Goal: Task Accomplishment & Management: Complete application form

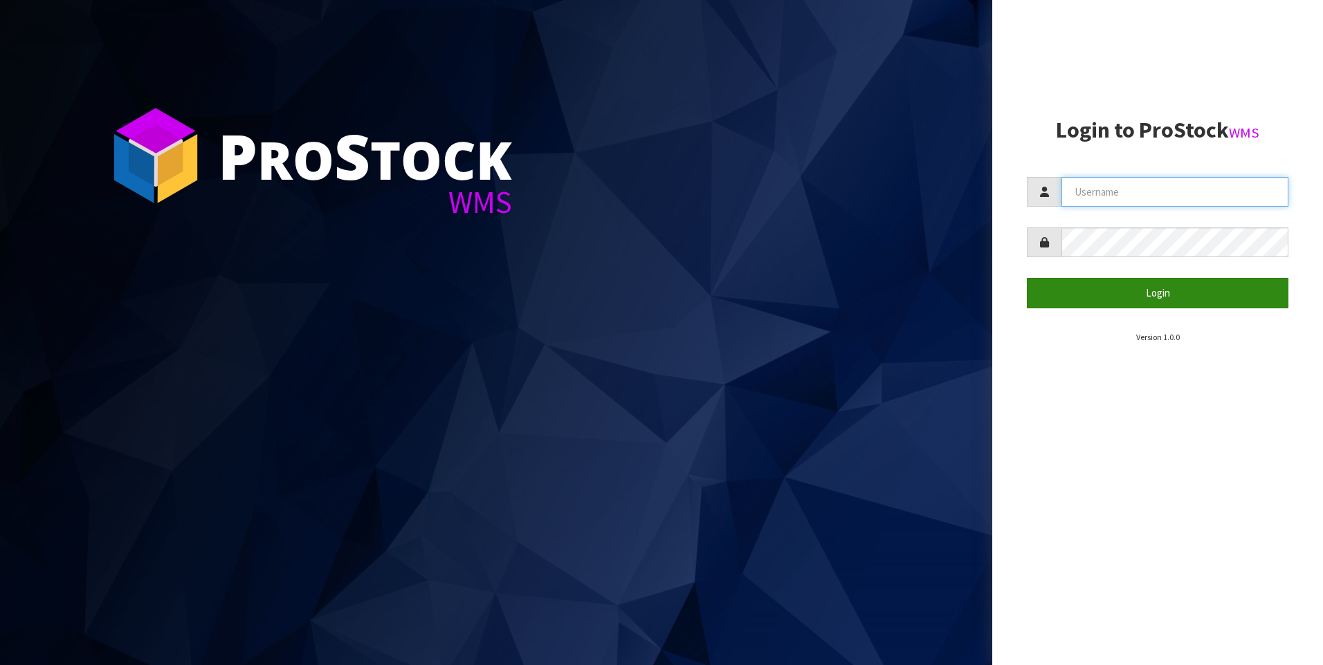
type input "[PERSON_NAME]"
click at [1171, 295] on button "Login" at bounding box center [1157, 293] width 261 height 30
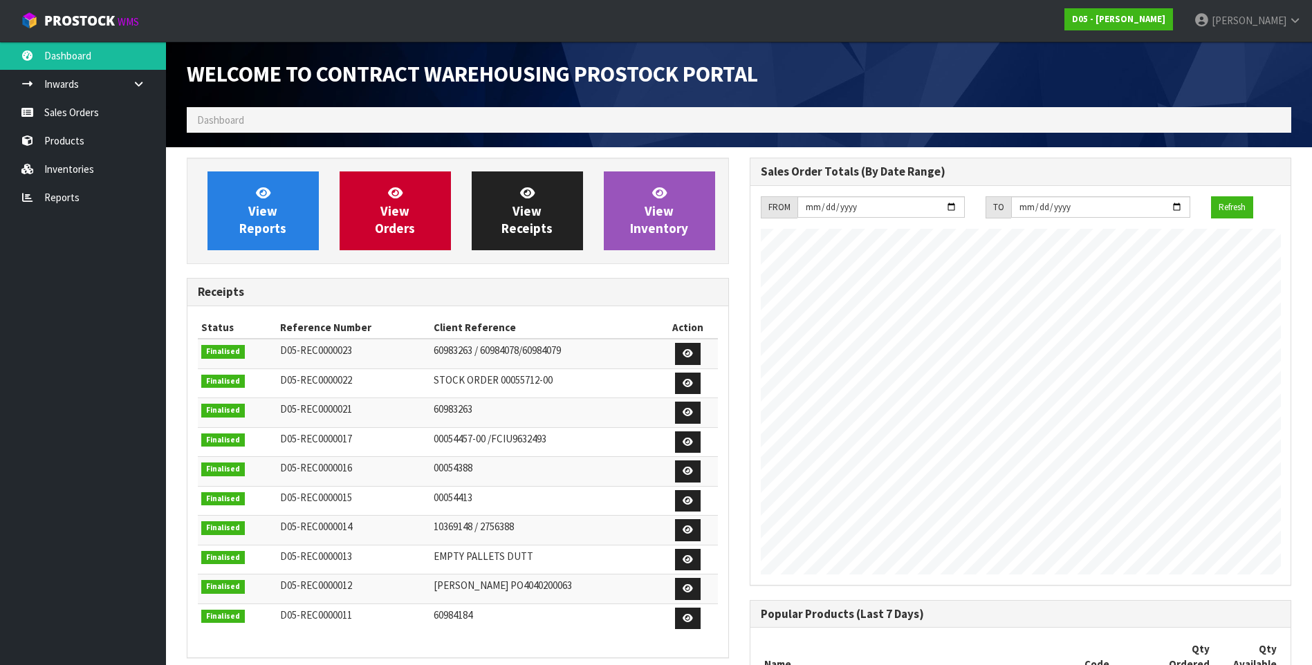
scroll to position [930, 562]
click at [77, 116] on link "Sales Orders" at bounding box center [83, 112] width 166 height 28
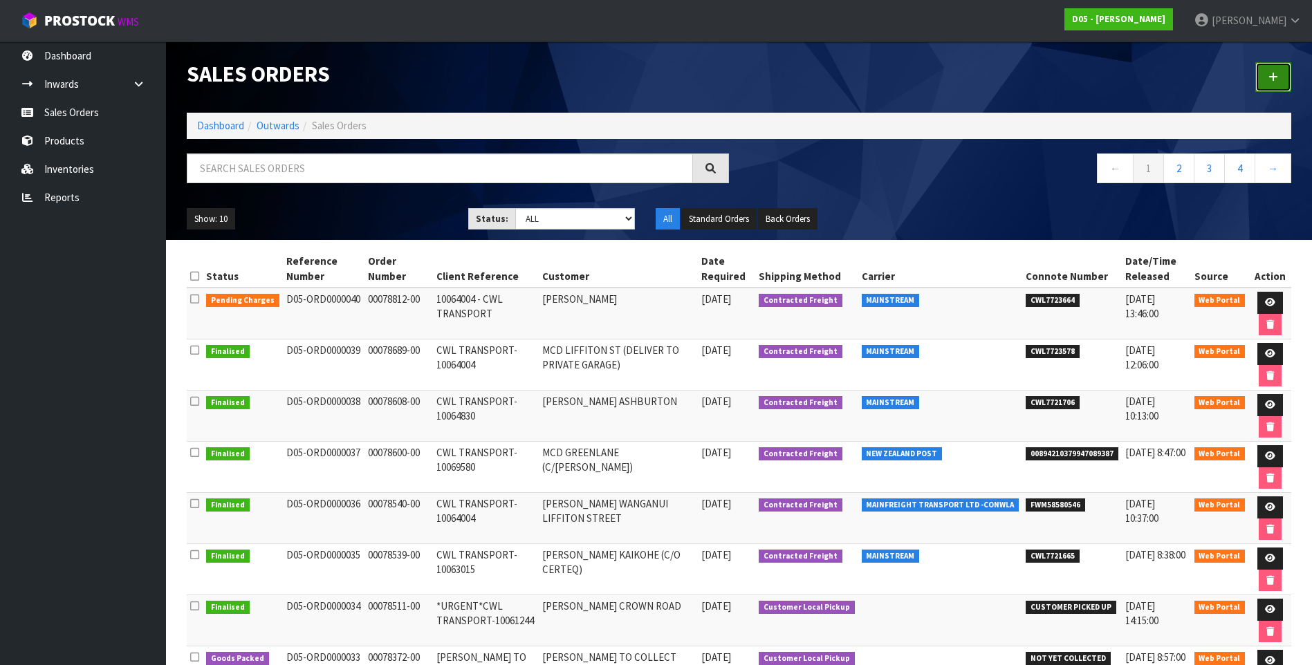
click at [1274, 78] on icon at bounding box center [1274, 77] width 10 height 10
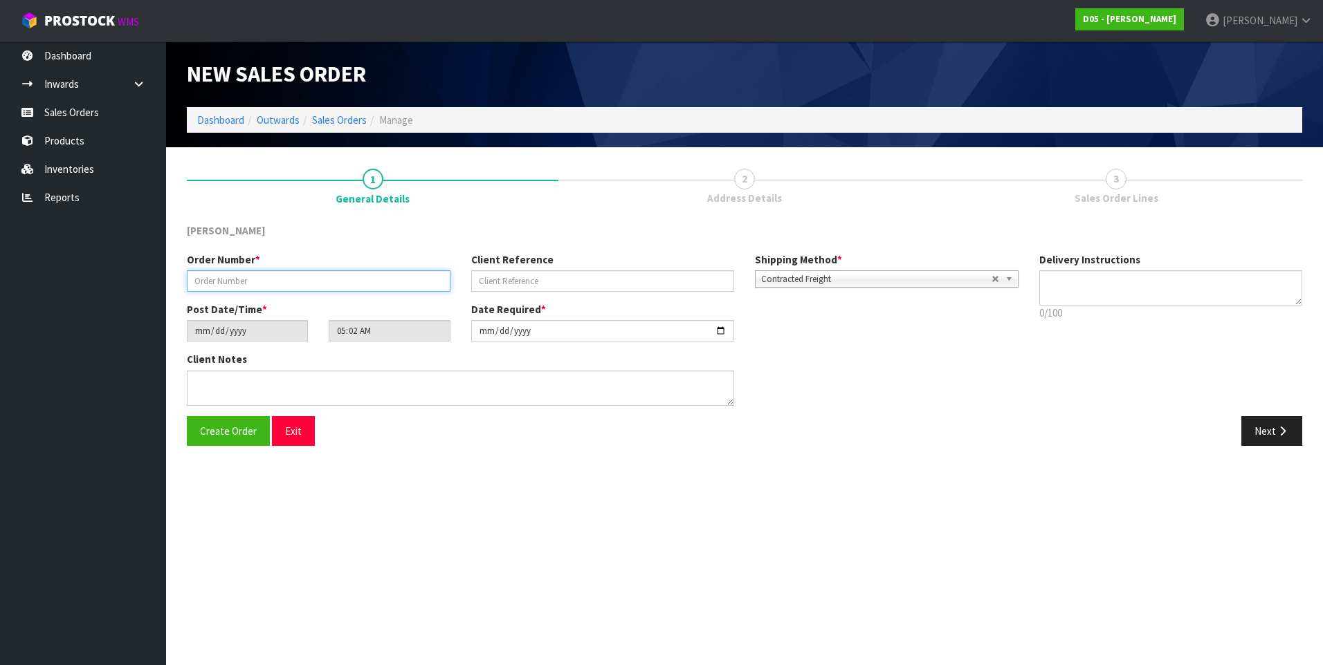
click at [242, 282] on input "text" at bounding box center [319, 280] width 264 height 21
paste input "00079066-00"
type input "00079066-00"
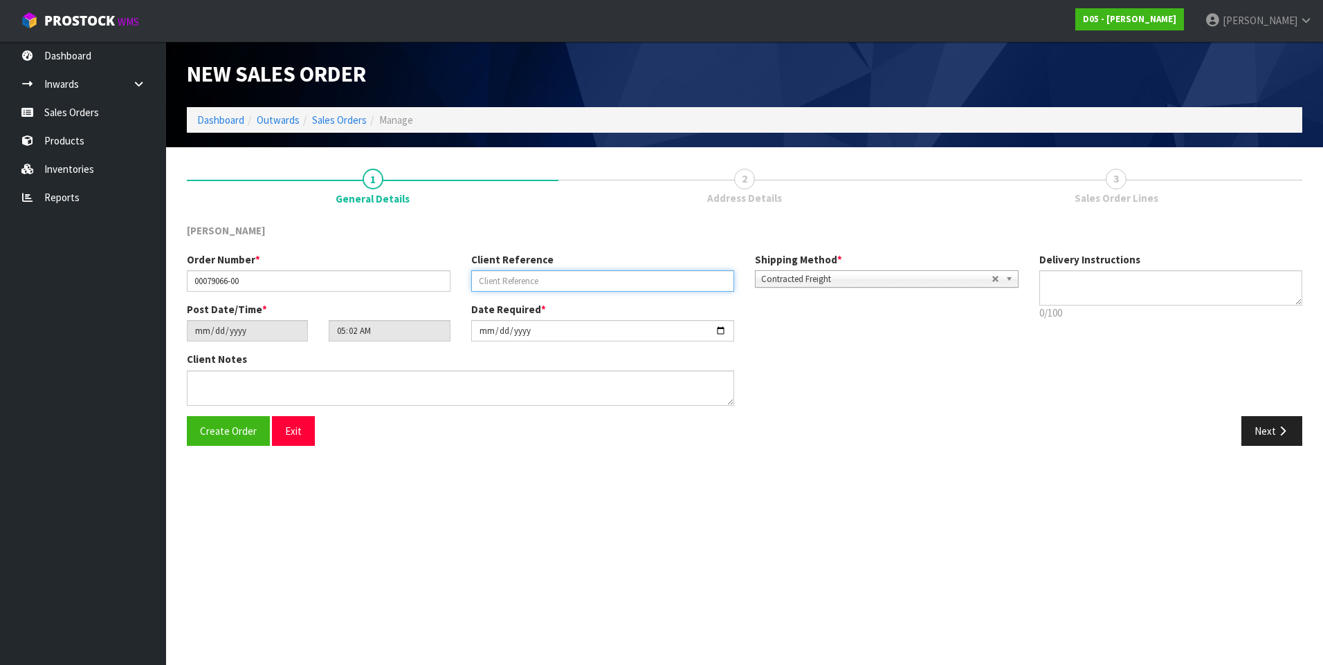
click at [493, 279] on input "text" at bounding box center [603, 280] width 264 height 21
paste input "COLLECTION BY [PERSON_NAME] -10064857"
type input "COLLECTION BY [PERSON_NAME] -10064857"
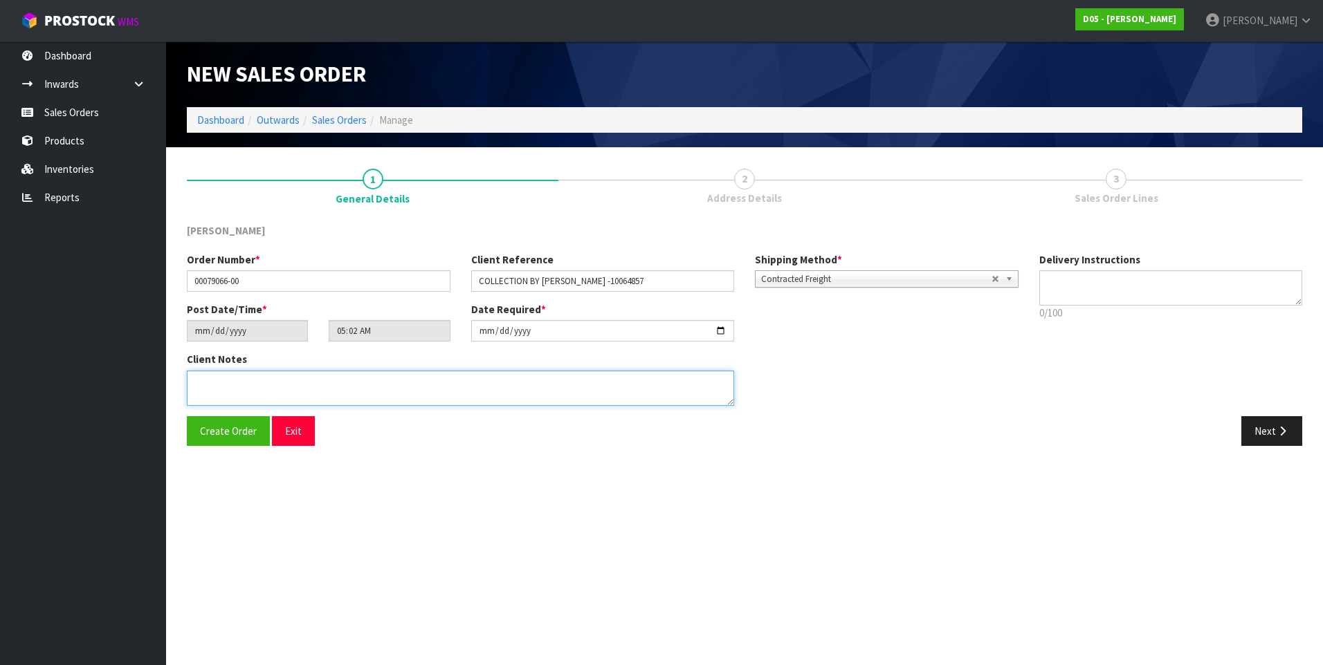
click at [203, 386] on textarea at bounding box center [460, 388] width 547 height 35
paste textarea "DDD 16/9 [PERSON_NAME] TO COLLECT FROM WAREHOUSE AND CHECK BEFORE TAKING TO SITE"
type textarea "DDD 16/9 [PERSON_NAME] TO COLLECT FROM WAREHOUSE AND CHECK BEFORE TAKING TO SITE"
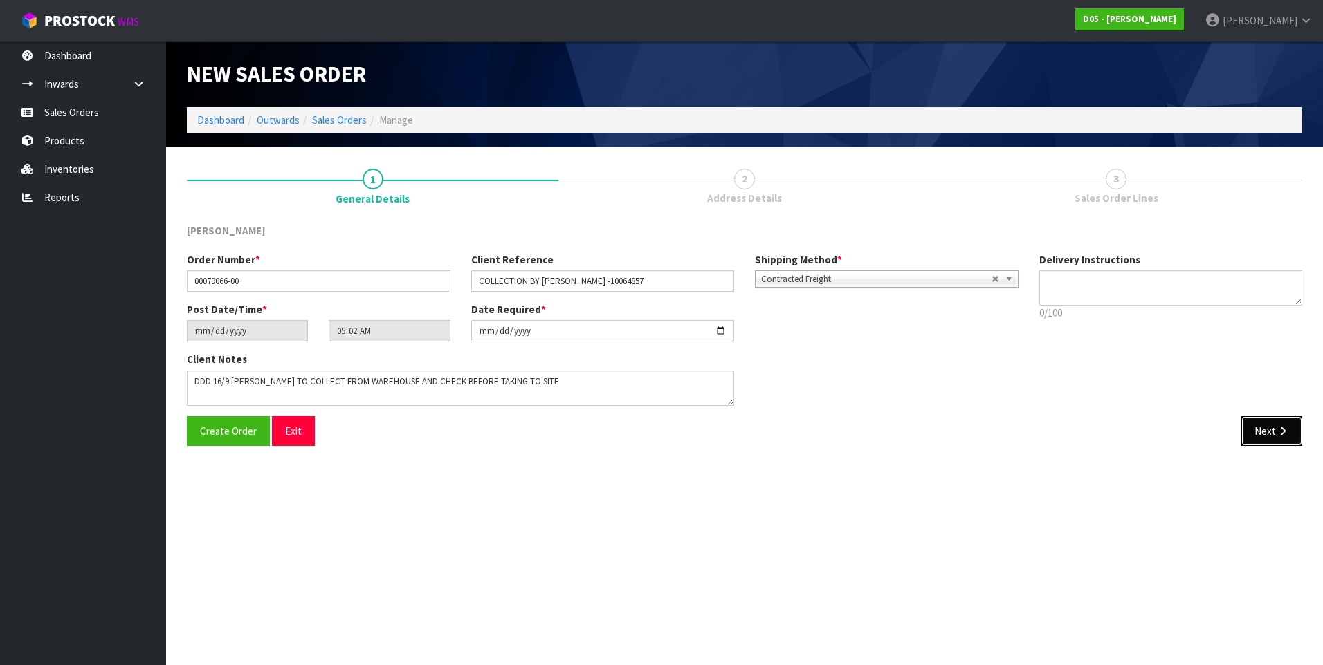
click at [1271, 434] on button "Next" at bounding box center [1271, 431] width 61 height 30
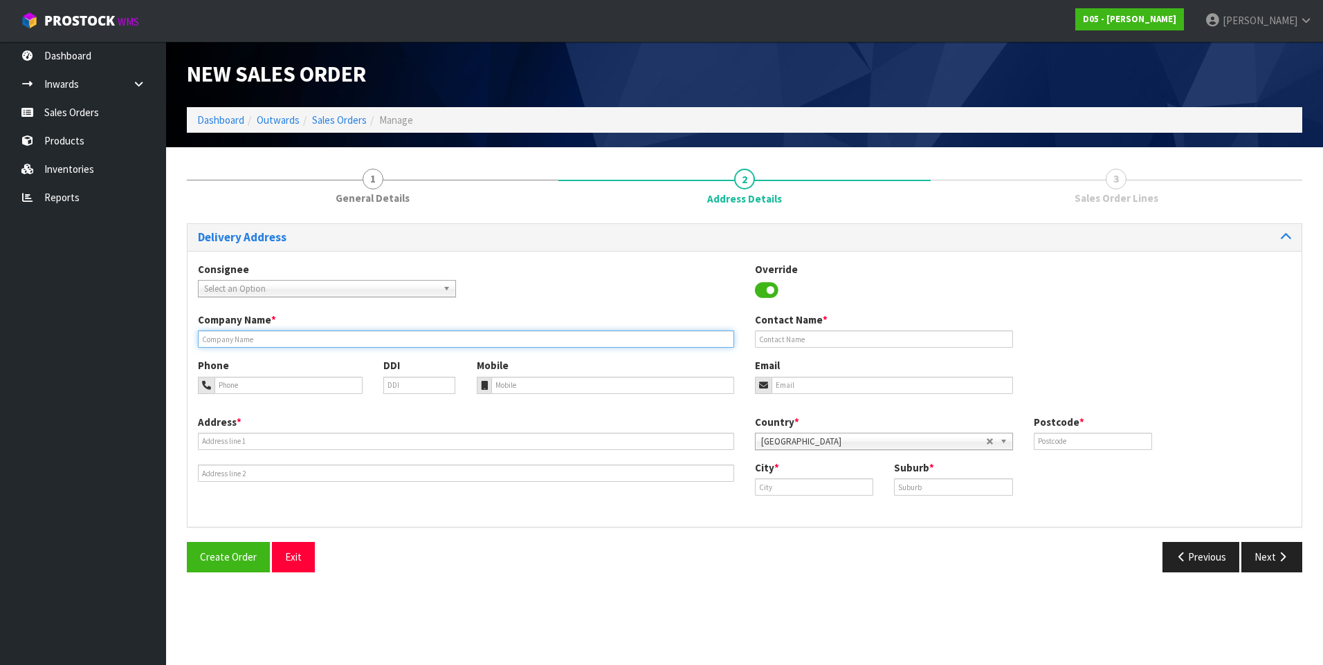
click at [241, 338] on input "text" at bounding box center [466, 339] width 536 height 17
paste input "[PERSON_NAME] TO COLLECT"
type input "[PERSON_NAME] TO COLLECT"
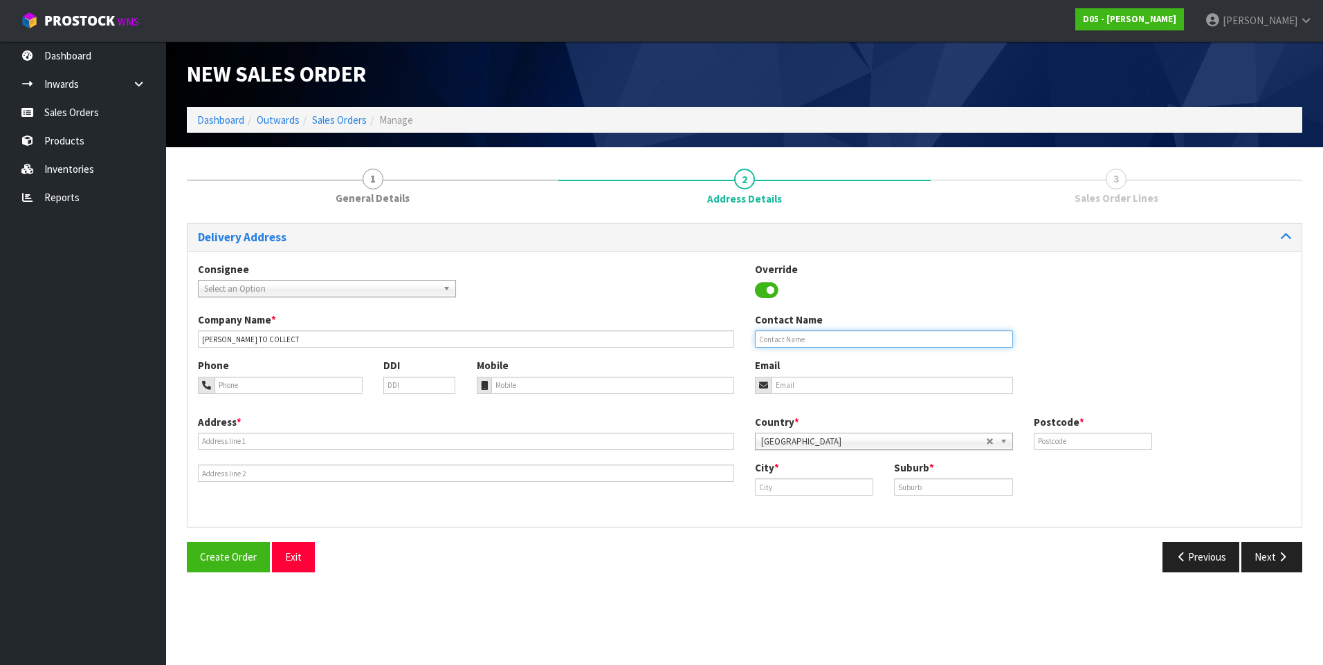
click at [782, 336] on input "text" at bounding box center [884, 339] width 258 height 17
paste input "[PERSON_NAME]"
type input "[PERSON_NAME]"
click at [246, 383] on input "tel" at bounding box center [288, 385] width 148 height 17
paste input "[PHONE_NUMBER]"
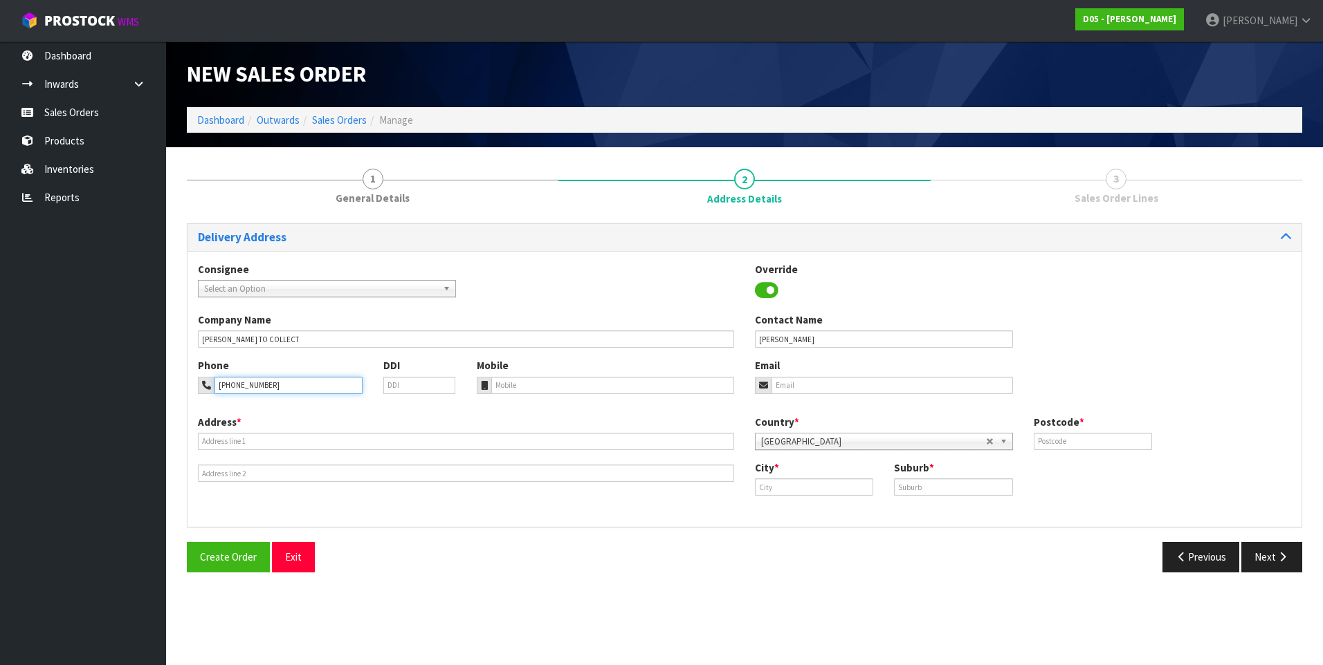
type input "[PHONE_NUMBER]"
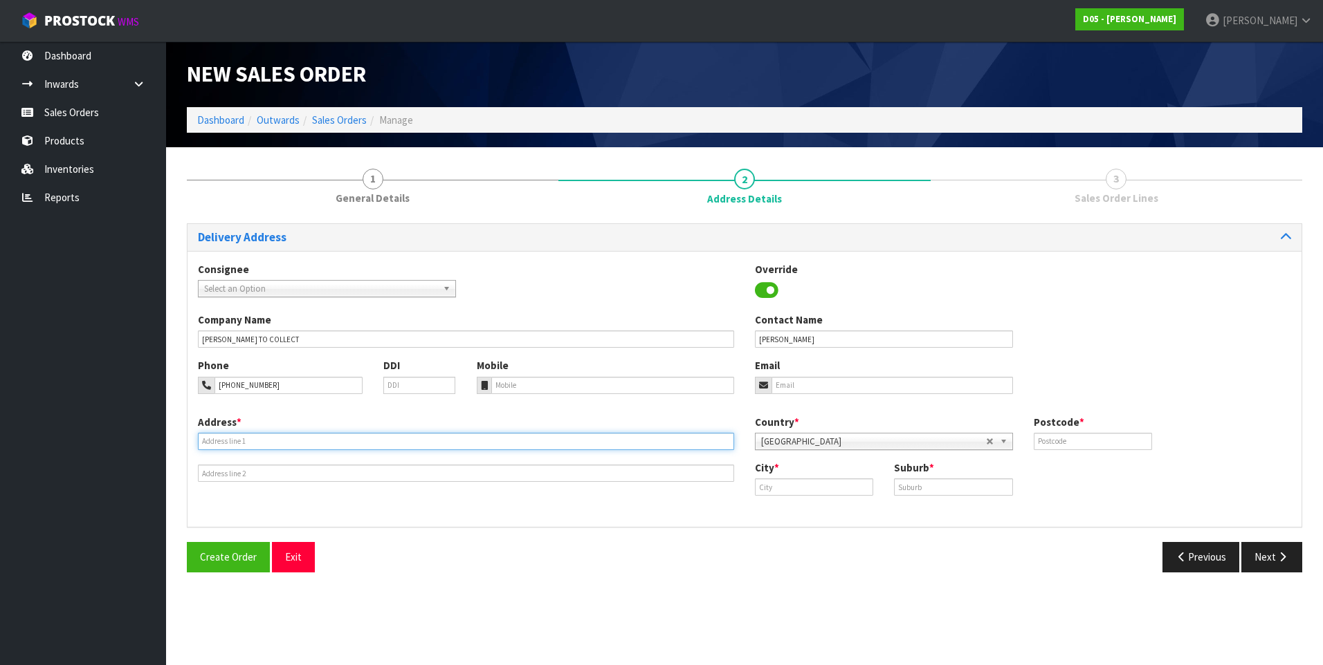
click at [217, 439] on input "text" at bounding box center [466, 441] width 536 height 17
click at [214, 441] on input "text" at bounding box center [466, 441] width 536 height 17
paste input "[PERSON_NAME] TO COLLECT"
type input "[PERSON_NAME] TO COLLECT"
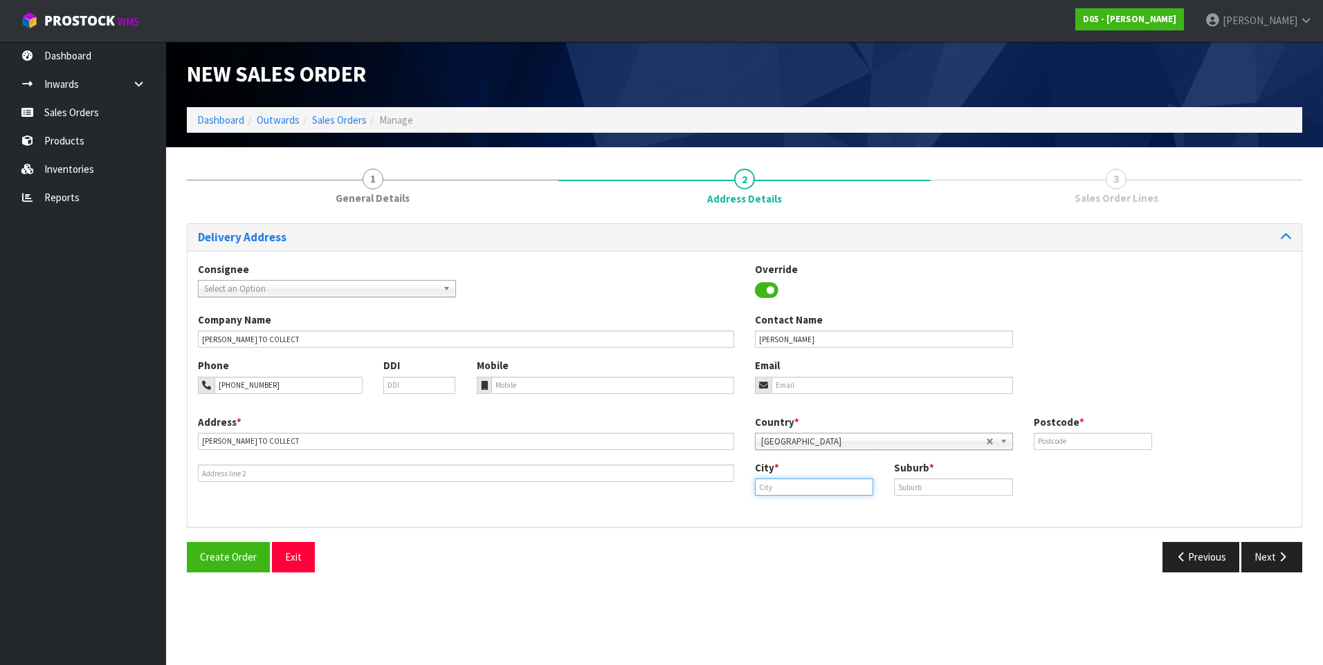
click at [796, 486] on input "text" at bounding box center [814, 487] width 118 height 17
click at [804, 508] on link "Au ckland" at bounding box center [805, 511] width 109 height 19
type input "[GEOGRAPHIC_DATA]"
click at [927, 488] on input "text" at bounding box center [953, 487] width 118 height 17
click at [1047, 430] on div "Postcode *" at bounding box center [1092, 432] width 139 height 35
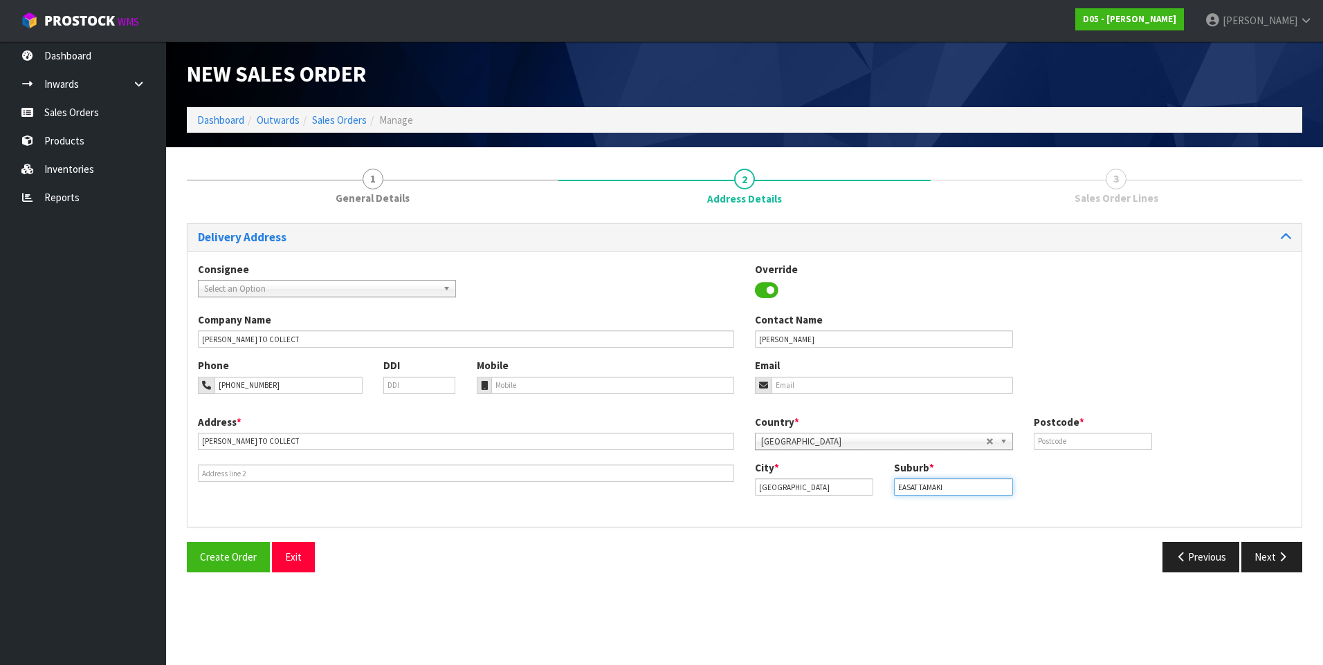
click at [916, 488] on input "EASAT TAMAKI" at bounding box center [953, 487] width 118 height 17
type input "EAST TAMAKI"
click at [1049, 440] on input "text" at bounding box center [1092, 441] width 118 height 17
type input "2013"
click at [1271, 563] on button "Next" at bounding box center [1271, 557] width 61 height 30
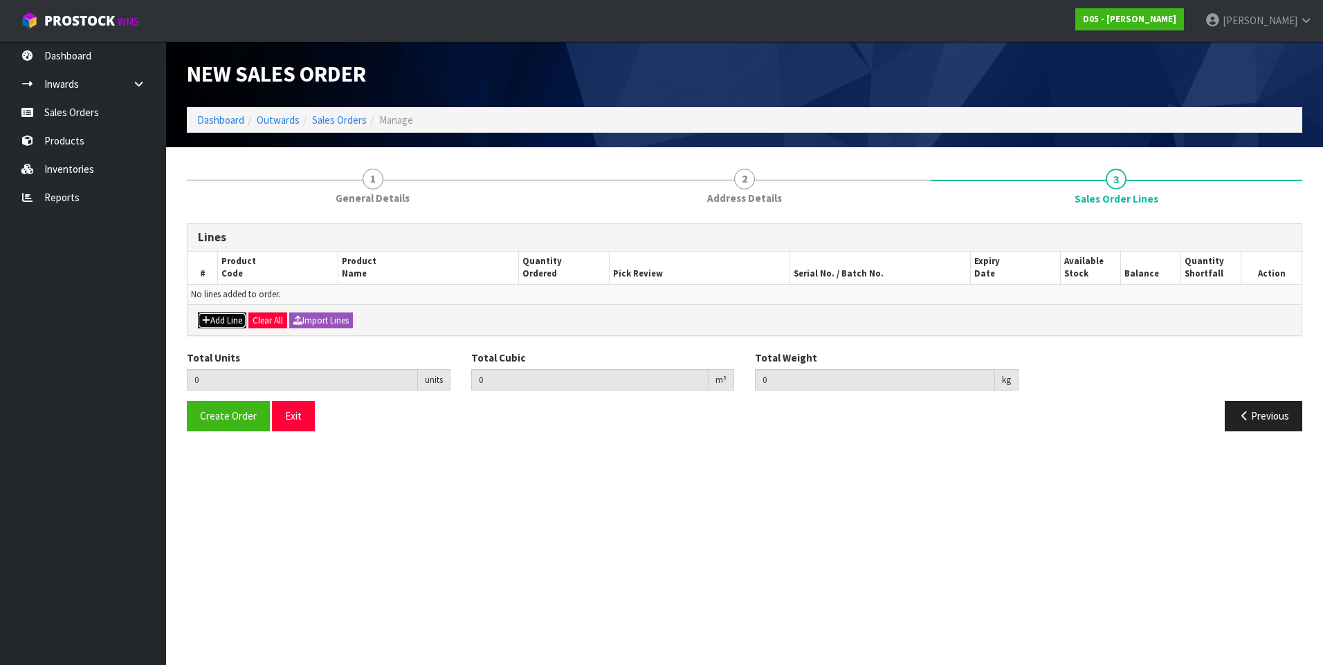
click at [229, 320] on button "Add Line" at bounding box center [222, 321] width 48 height 17
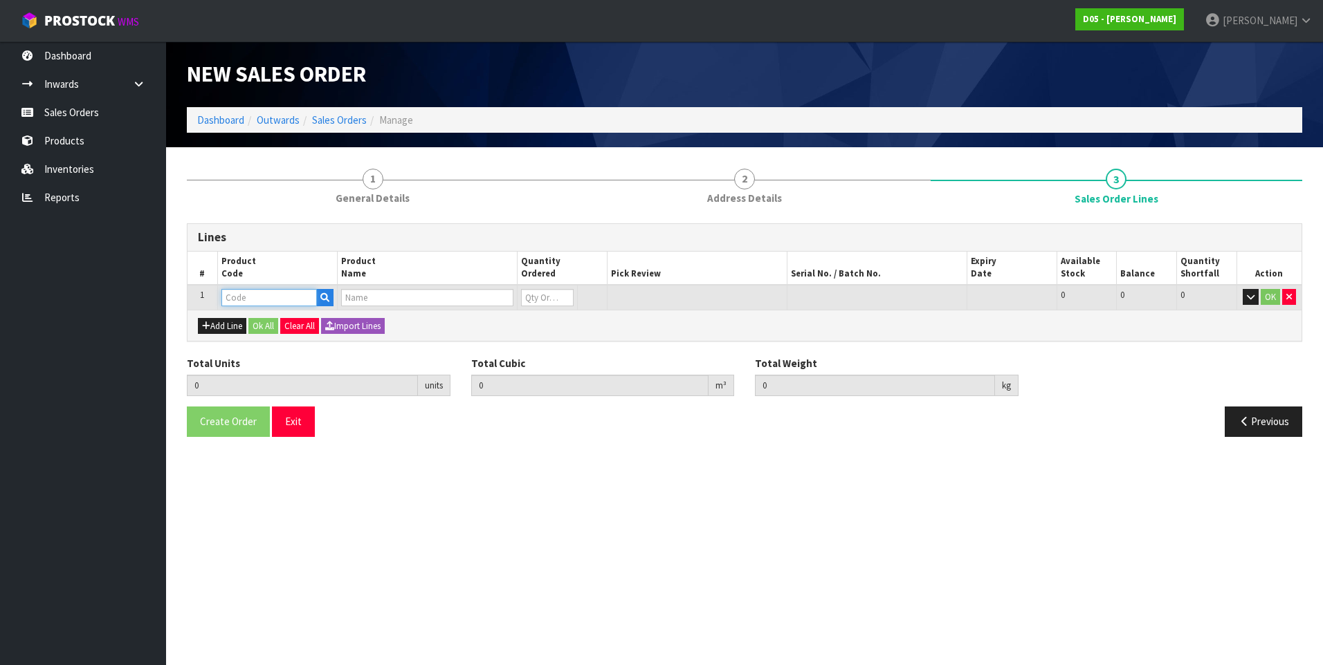
click at [243, 301] on input "text" at bounding box center [268, 297] width 95 height 17
paste input "2020500055-11"
type input "2020500055-11"
type input "0.000000"
type input "0.000"
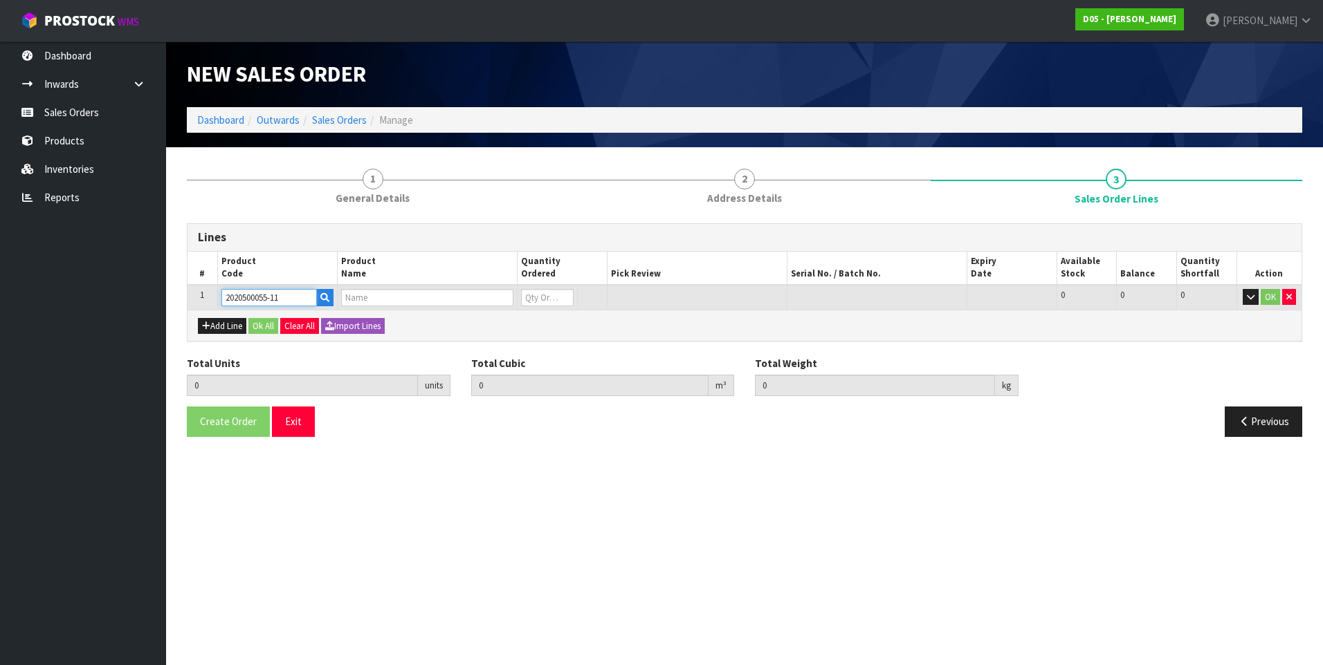
type input "GRAPHIC PANEL,R/H,2.8M DRIVE THRU,[GEOGRAPHIC_DATA],3500H STEEL GANTRY"
type input "0"
type input "2020500055-11"
click at [537, 297] on input "0" at bounding box center [533, 297] width 50 height 17
type input "1"
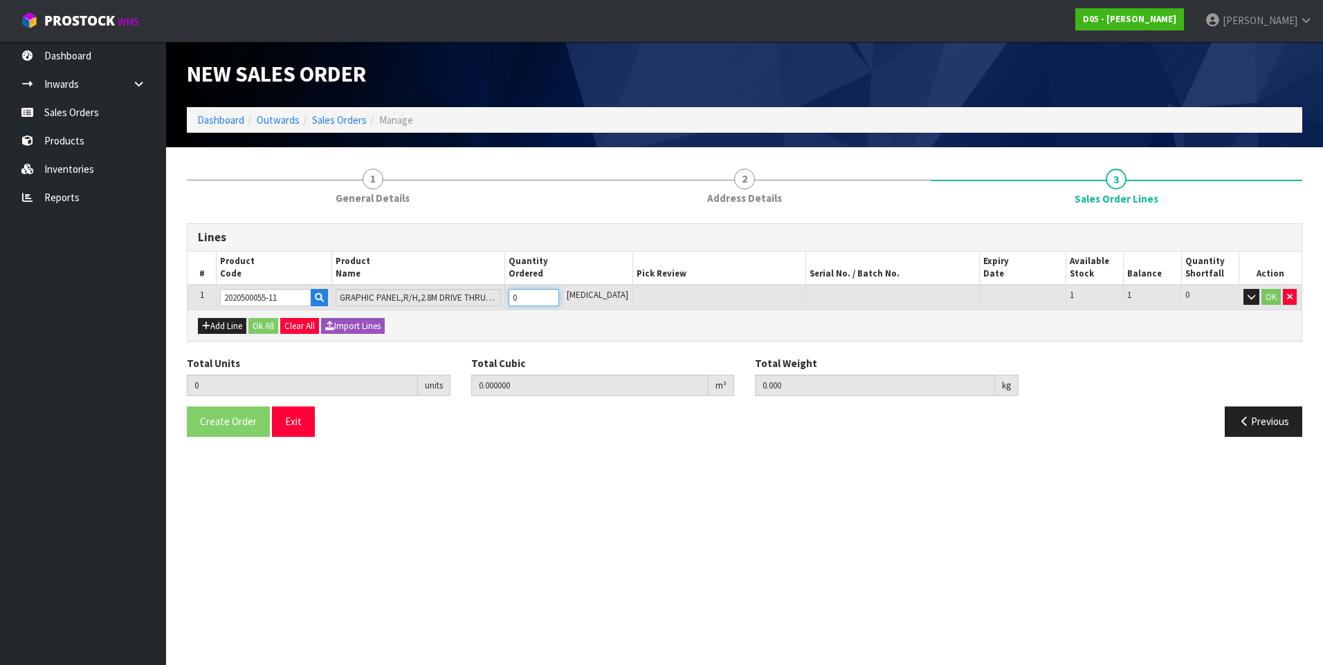
type input "0.005775"
type input "2.3"
type input "1"
click at [227, 323] on button "Add Line" at bounding box center [222, 326] width 48 height 17
type input "0"
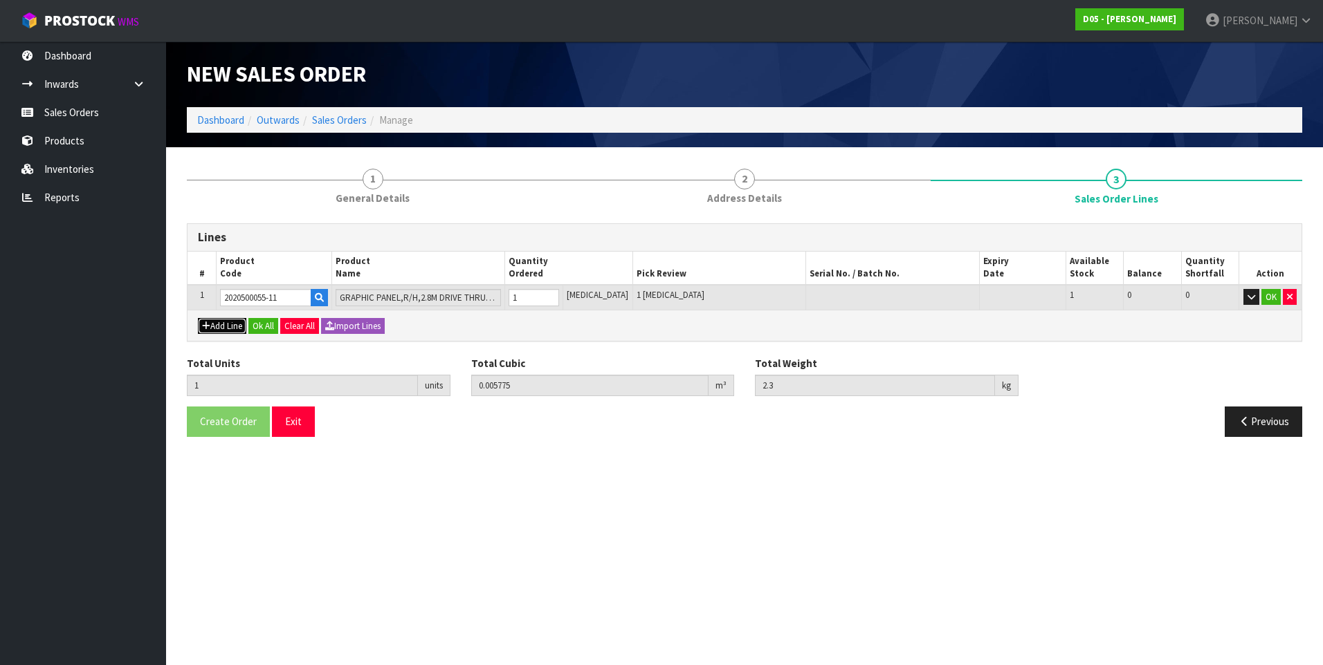
type input "0"
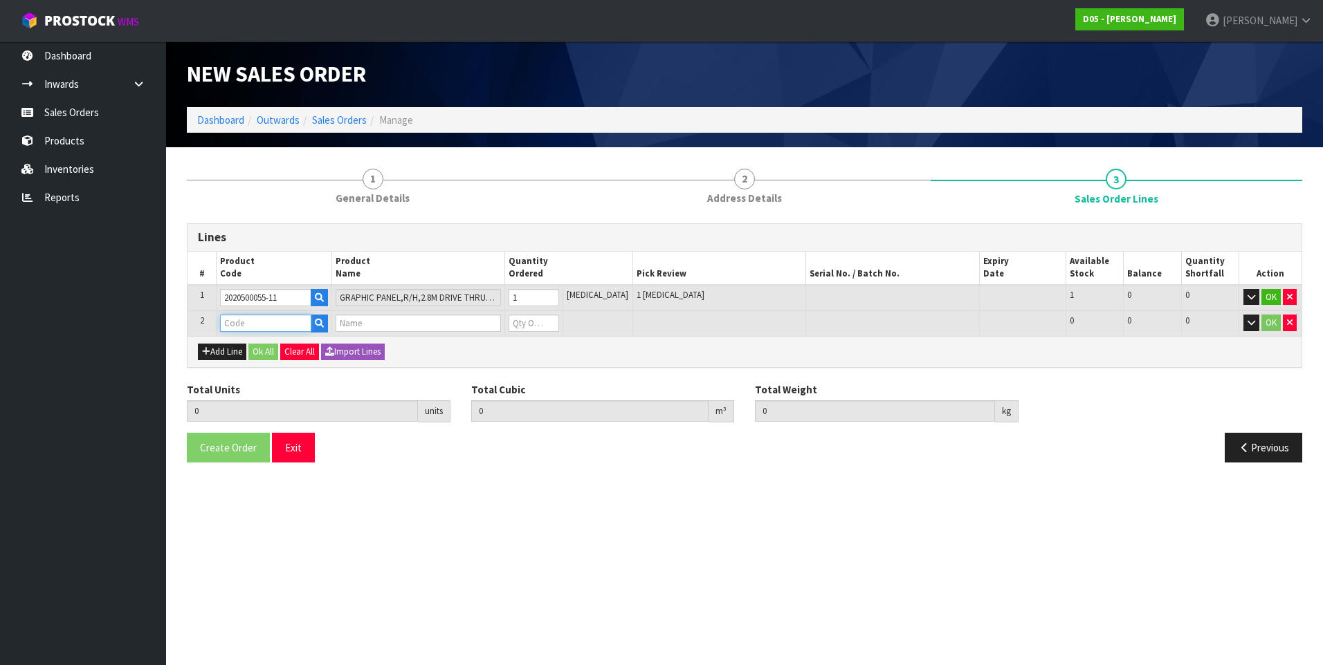
click at [246, 326] on input "text" at bounding box center [265, 323] width 91 height 17
paste input "2020500099-00"
type input "2020500099-00"
type input "1"
type input "0.005775"
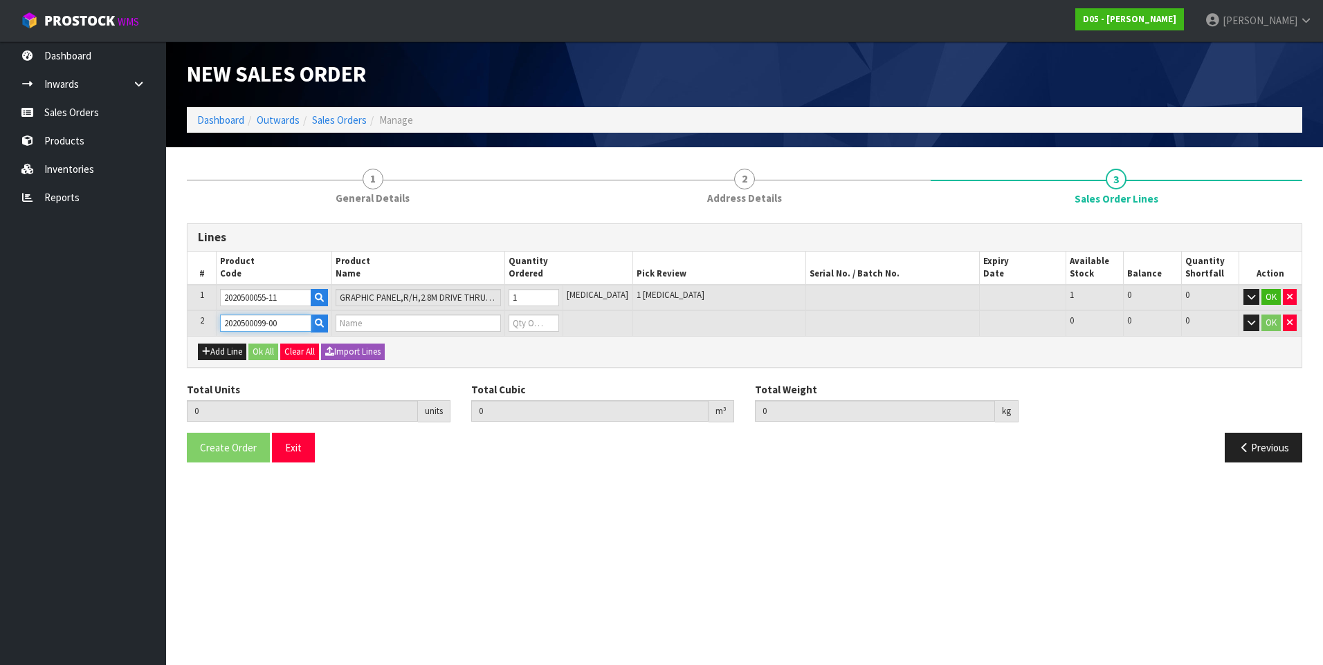
type input "2.3"
type input "SMISC-GRAPHICPANEL,R/H,2.8M DT,3500H STEELGANTRY-CY 199H-[GEOGRAPHIC_DATA]"
type input "0"
type input "2020500099-00"
click at [533, 326] on input "0" at bounding box center [533, 323] width 50 height 17
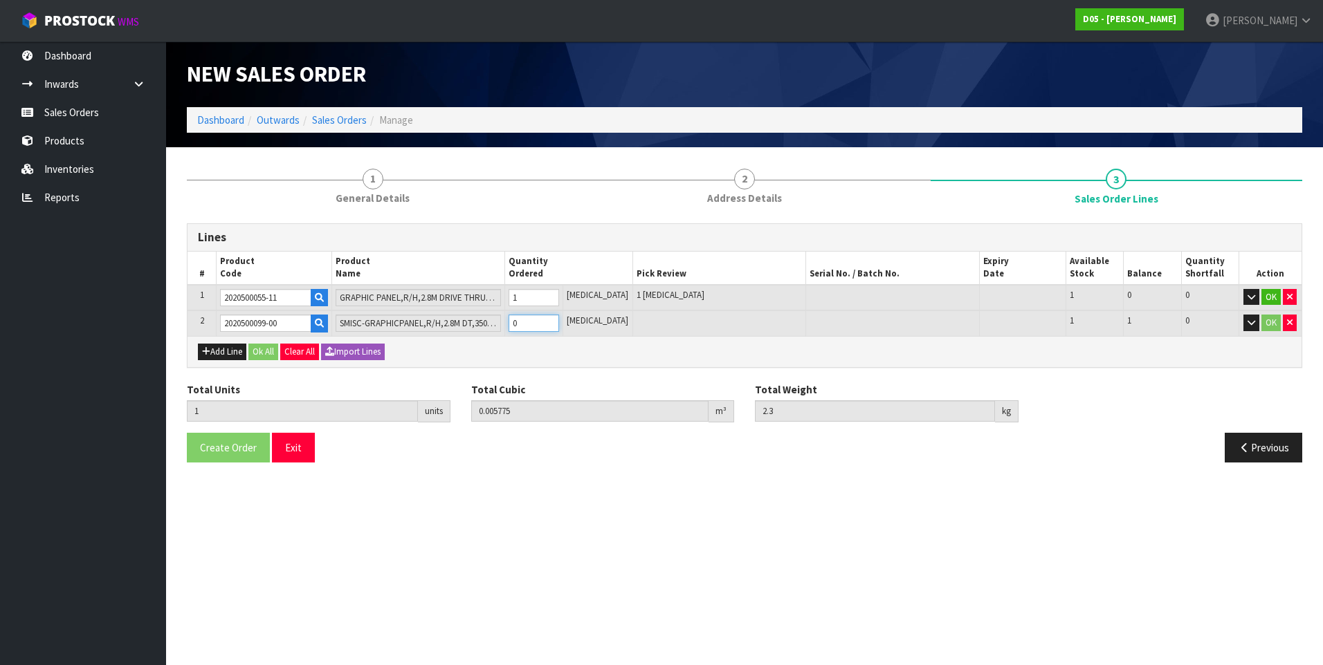
type input "2"
type input "0.01155"
type input "4.9"
type input "1"
click at [266, 348] on button "Ok All" at bounding box center [263, 352] width 30 height 17
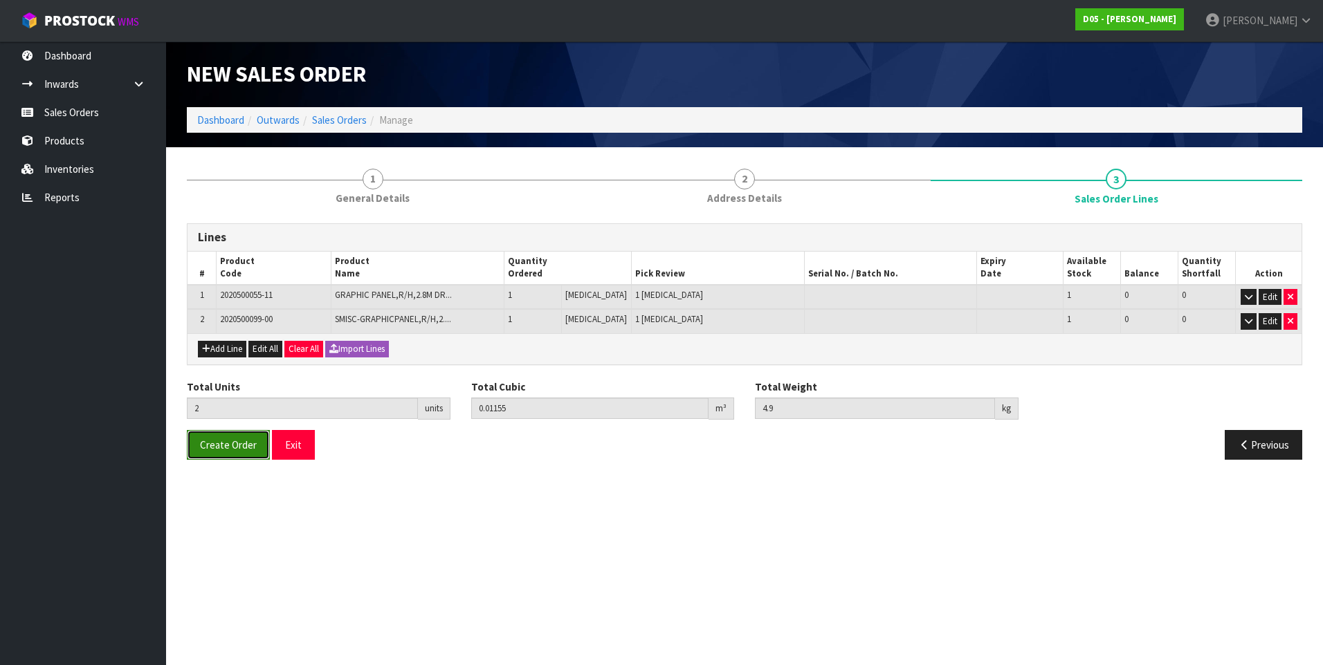
click at [221, 440] on span "Create Order" at bounding box center [228, 445] width 57 height 13
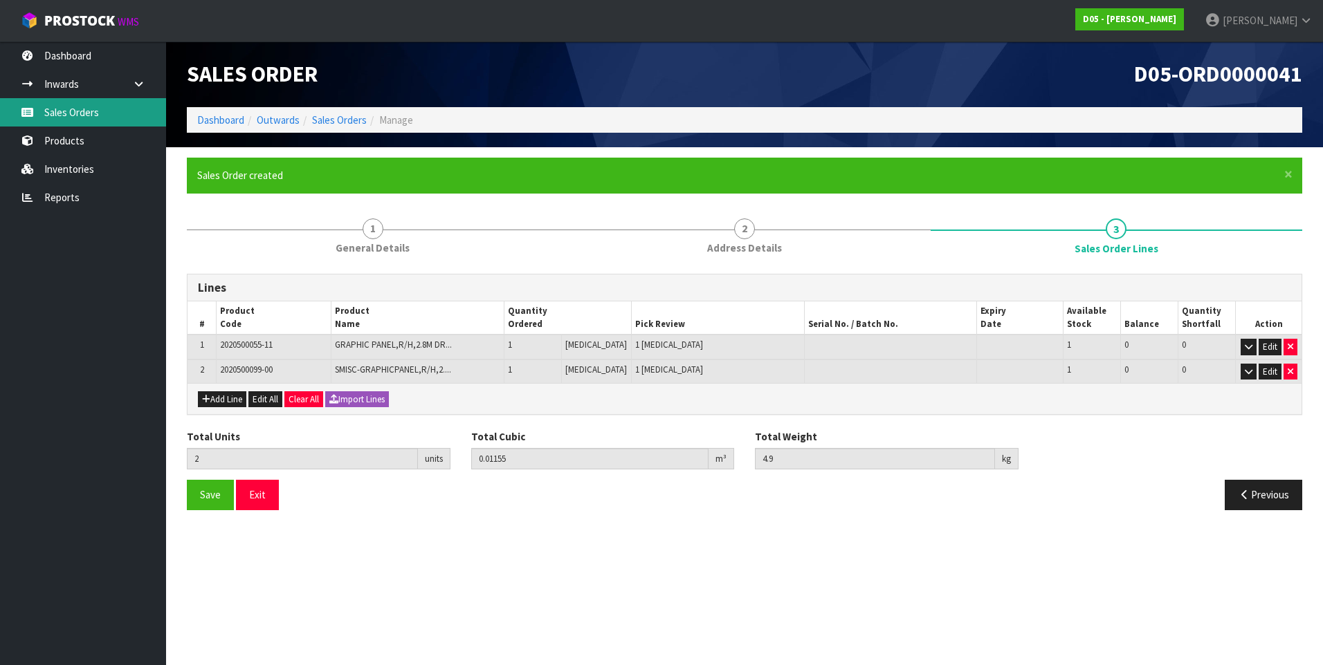
click at [111, 119] on link "Sales Orders" at bounding box center [83, 112] width 166 height 28
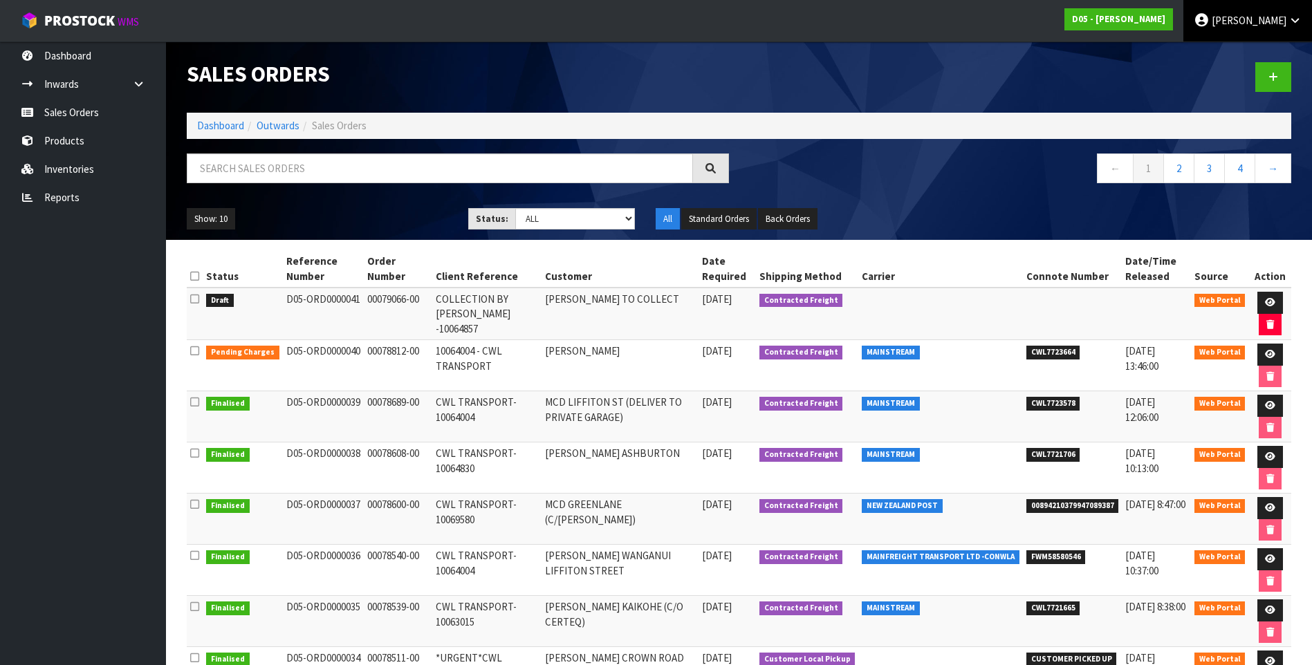
click at [1276, 21] on span "[PERSON_NAME]" at bounding box center [1249, 20] width 75 height 13
click at [1246, 50] on link "Logout" at bounding box center [1256, 55] width 109 height 19
